Goal: Register for event/course

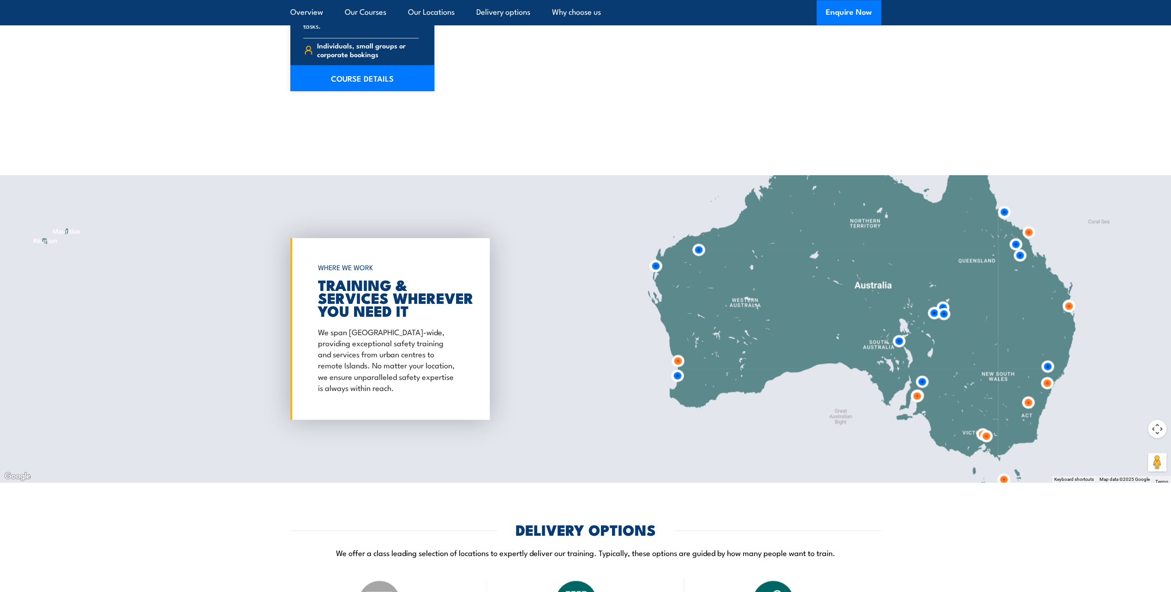
scroll to position [1507, 0]
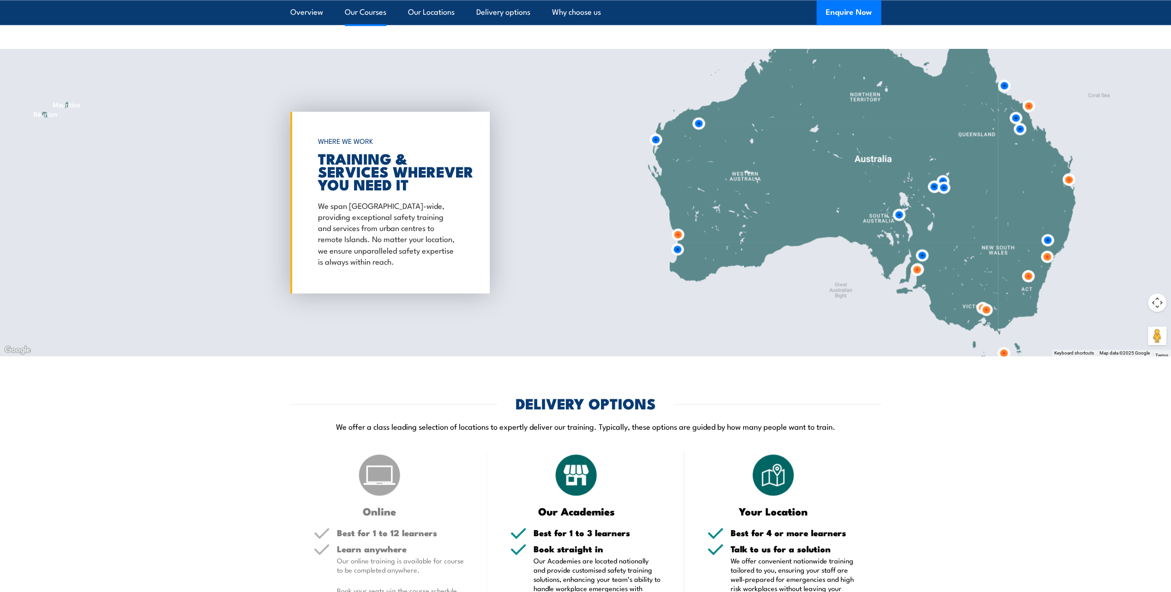
click at [376, 8] on link "Our Courses" at bounding box center [366, 12] width 42 height 24
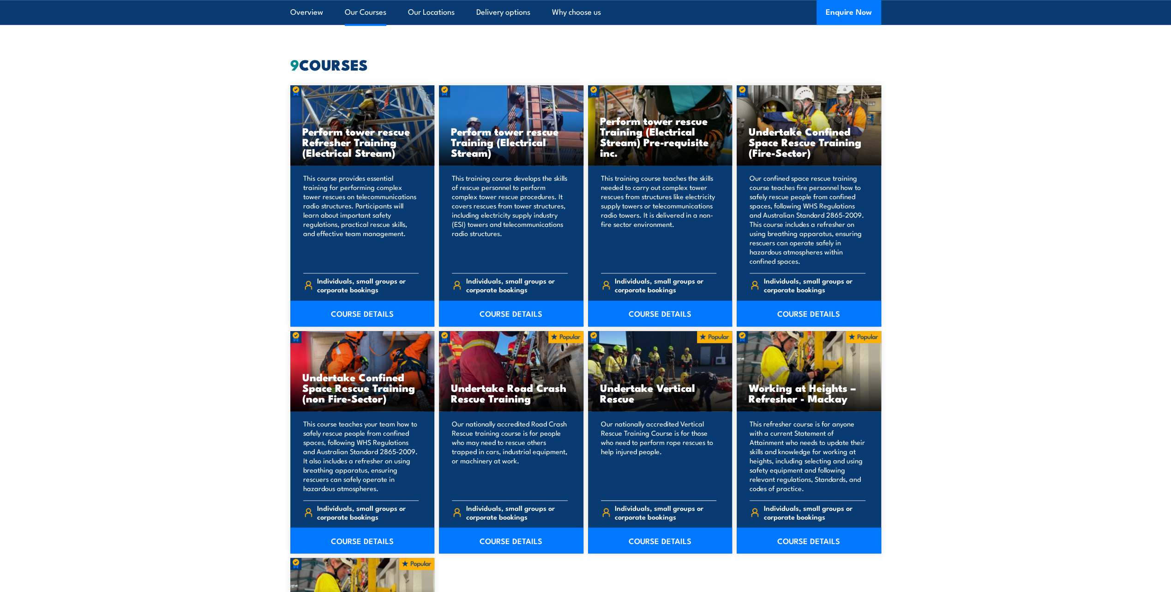
scroll to position [915, 0]
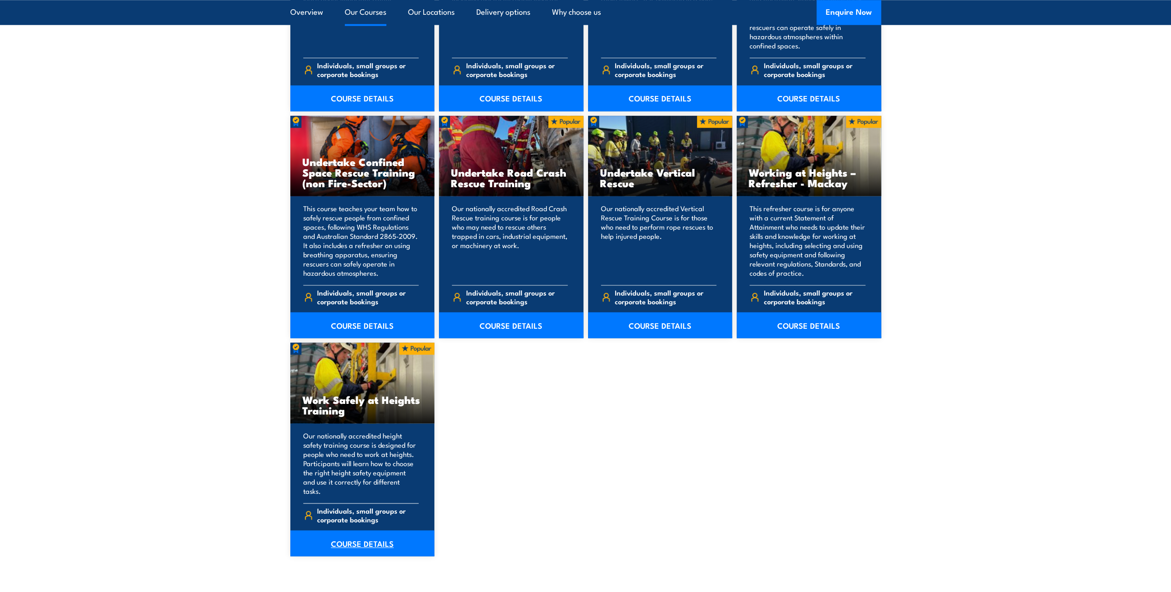
click at [352, 534] on link "COURSE DETAILS" at bounding box center [362, 544] width 144 height 26
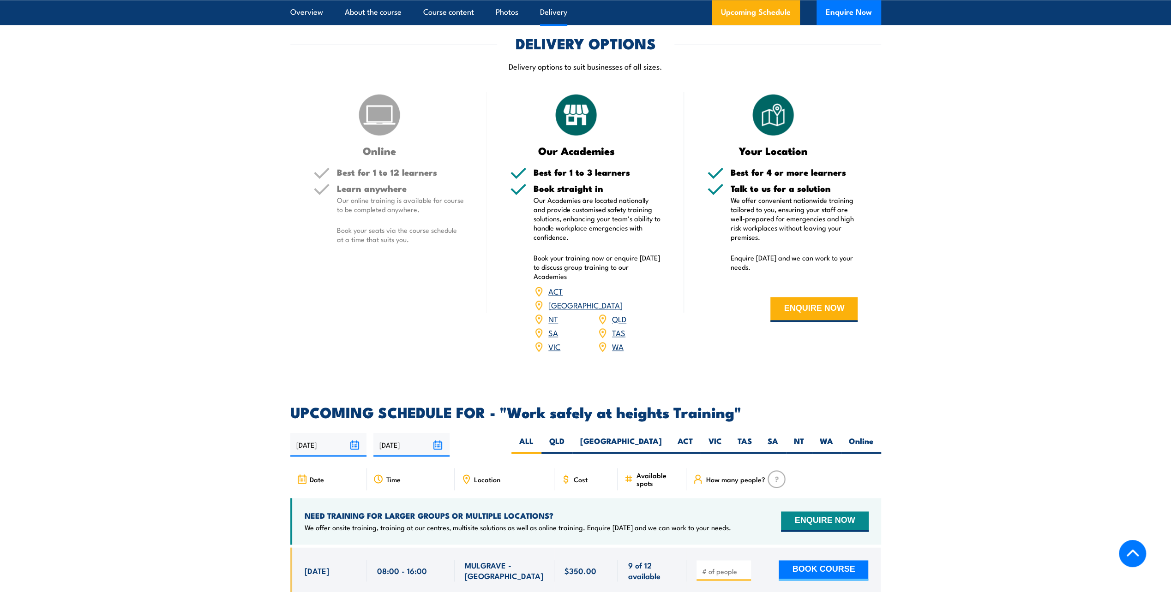
scroll to position [1292, 0]
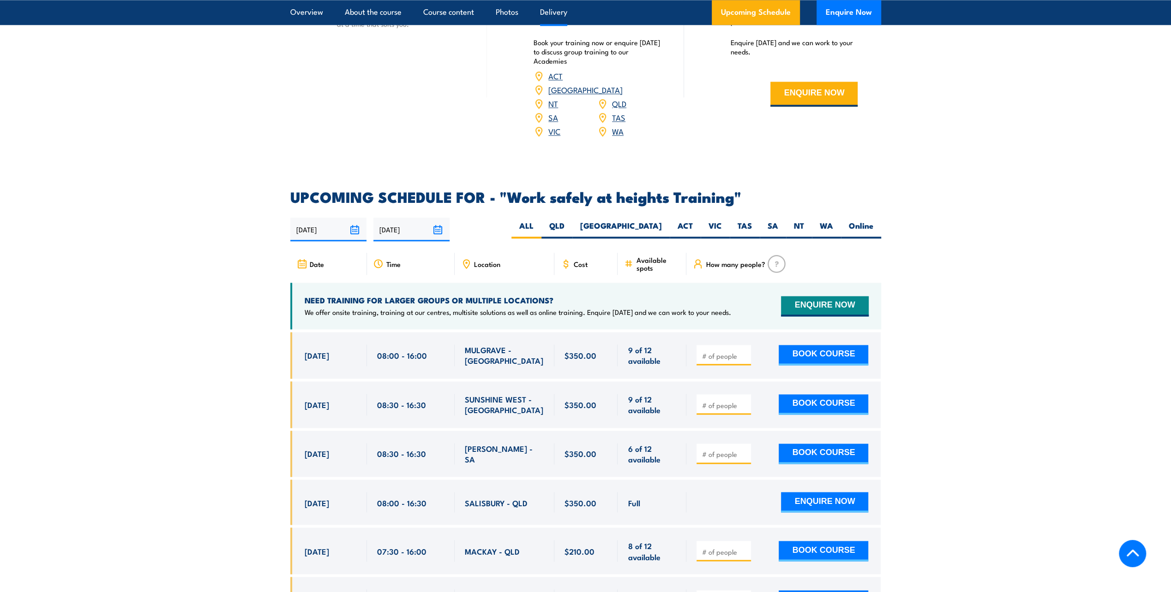
click at [572, 221] on label "QLD" at bounding box center [556, 230] width 31 height 18
click at [570, 221] on input "QLD" at bounding box center [567, 224] width 6 height 6
radio input "true"
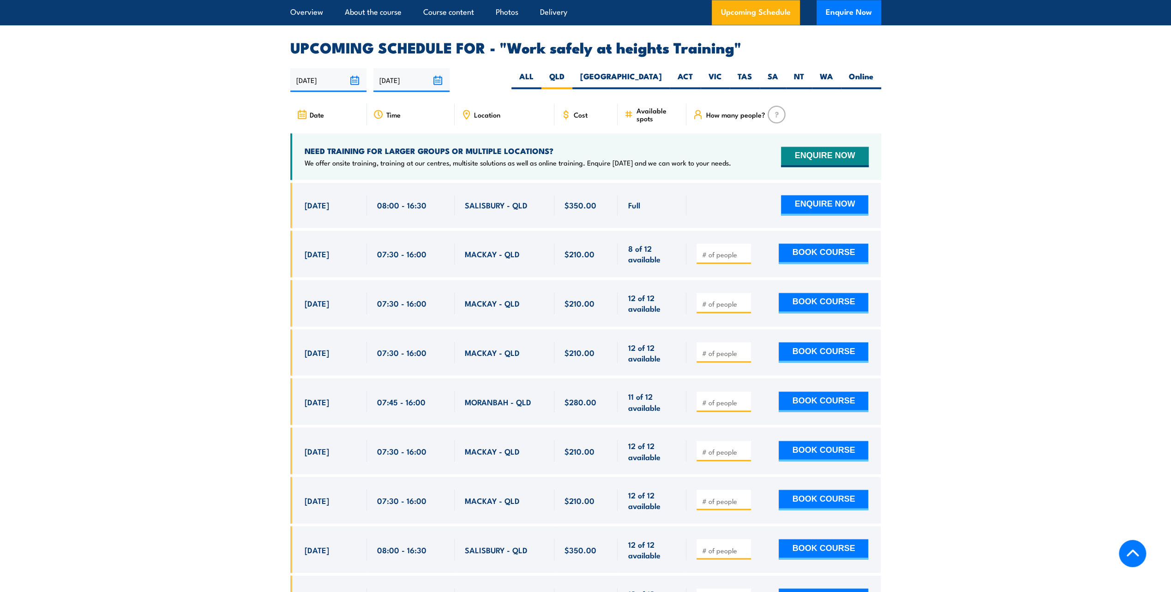
scroll to position [1468, 0]
